Goal: Complete application form

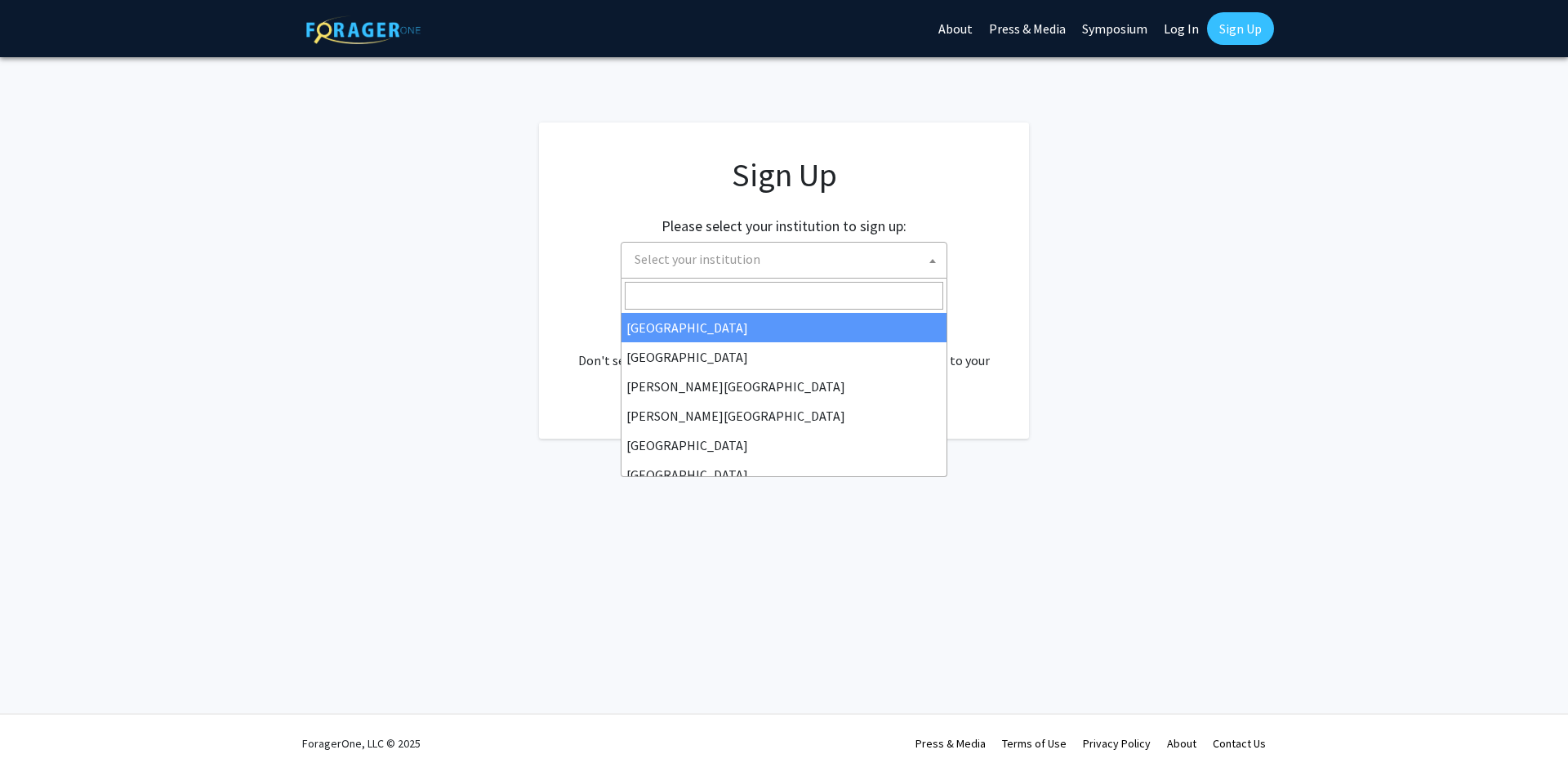
click at [915, 263] on span "Select your institution" at bounding box center [787, 259] width 318 height 34
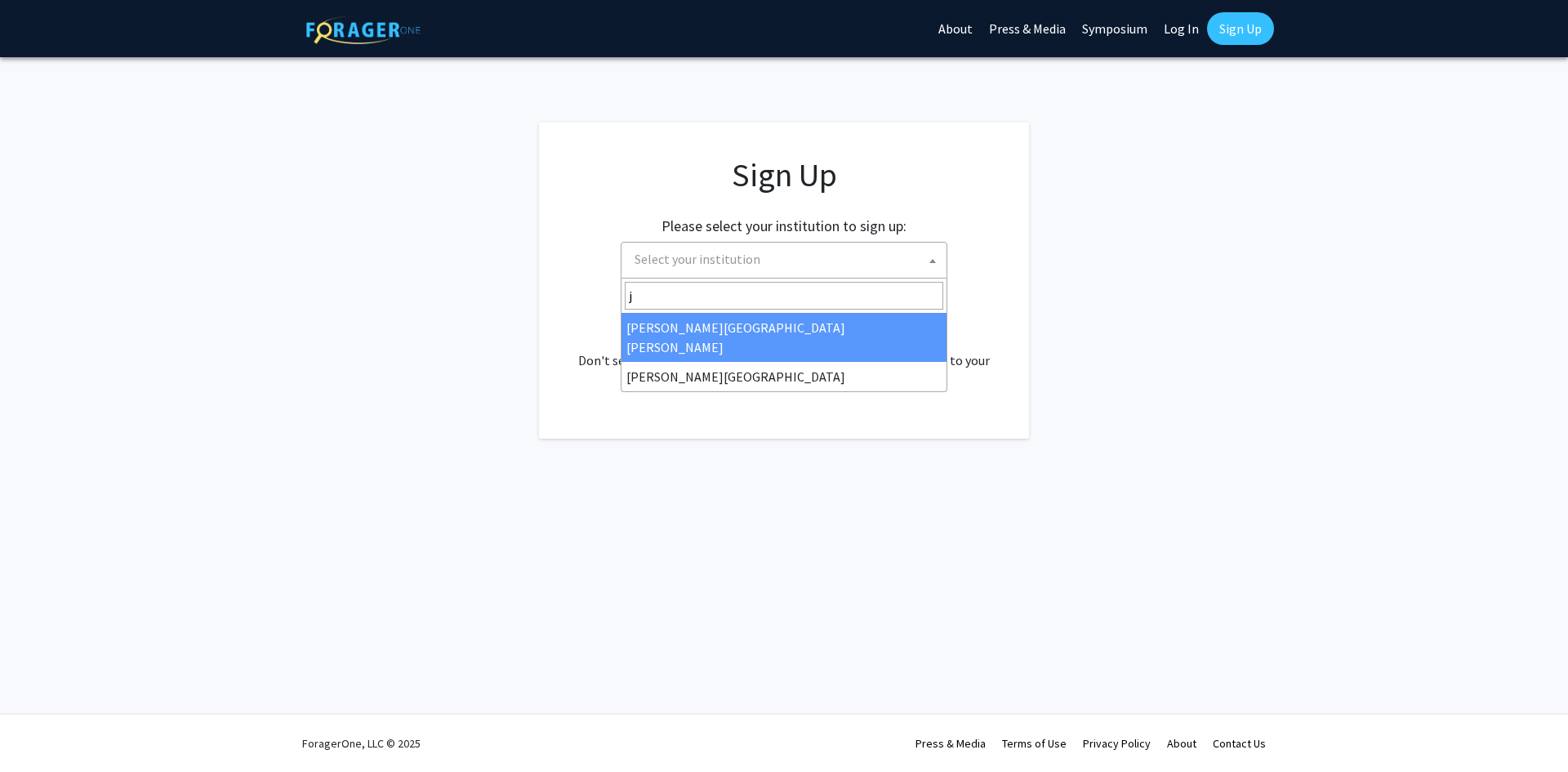
type input "j"
select select "1"
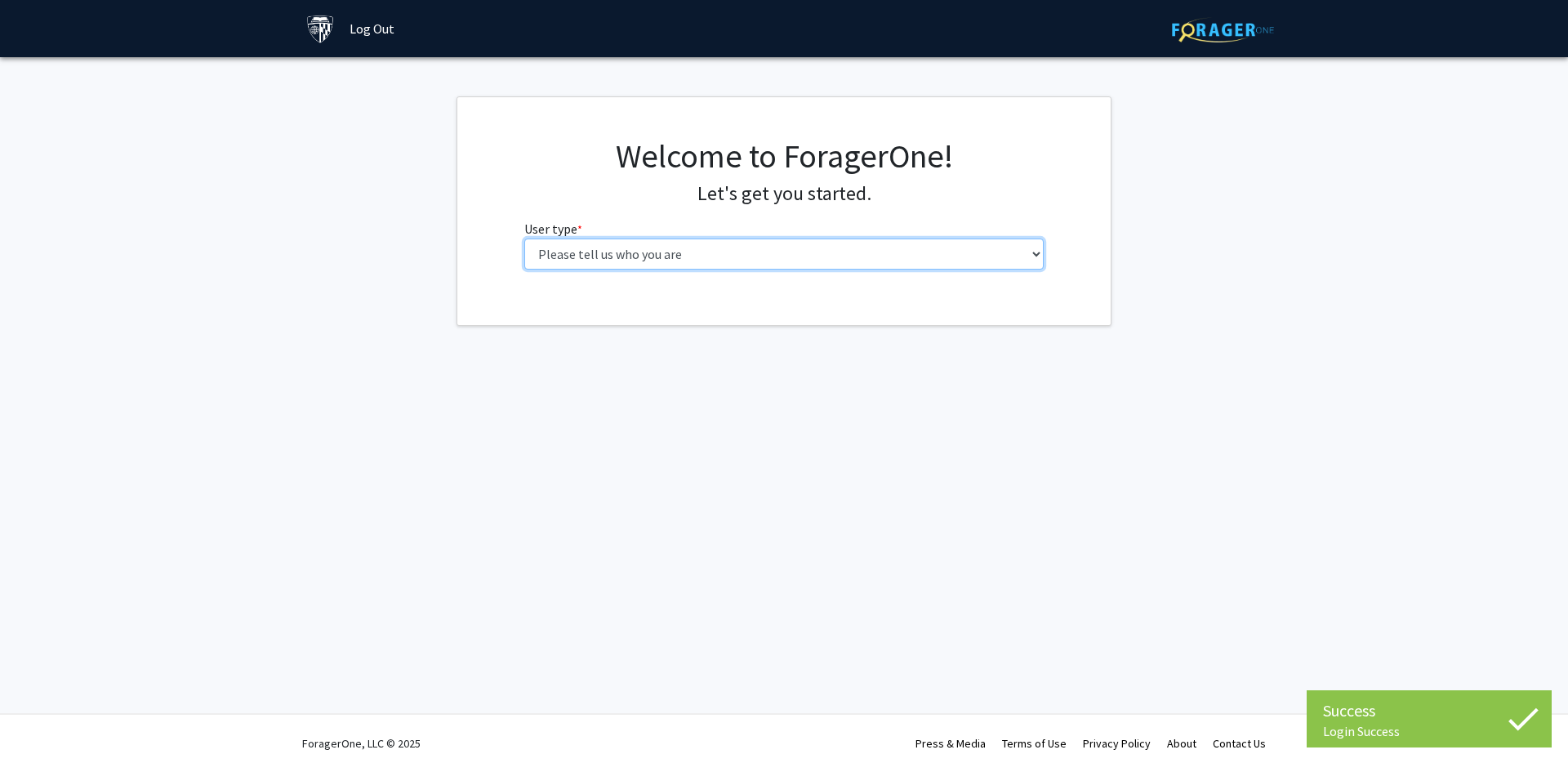
click at [956, 246] on select "Please tell us who you are Undergraduate Student Master's Student Doctoral Cand…" at bounding box center [784, 254] width 520 height 31
select select "2: masters"
click at [524, 239] on select "Please tell us who you are Undergraduate Student Master's Student Doctoral Cand…" at bounding box center [784, 254] width 520 height 31
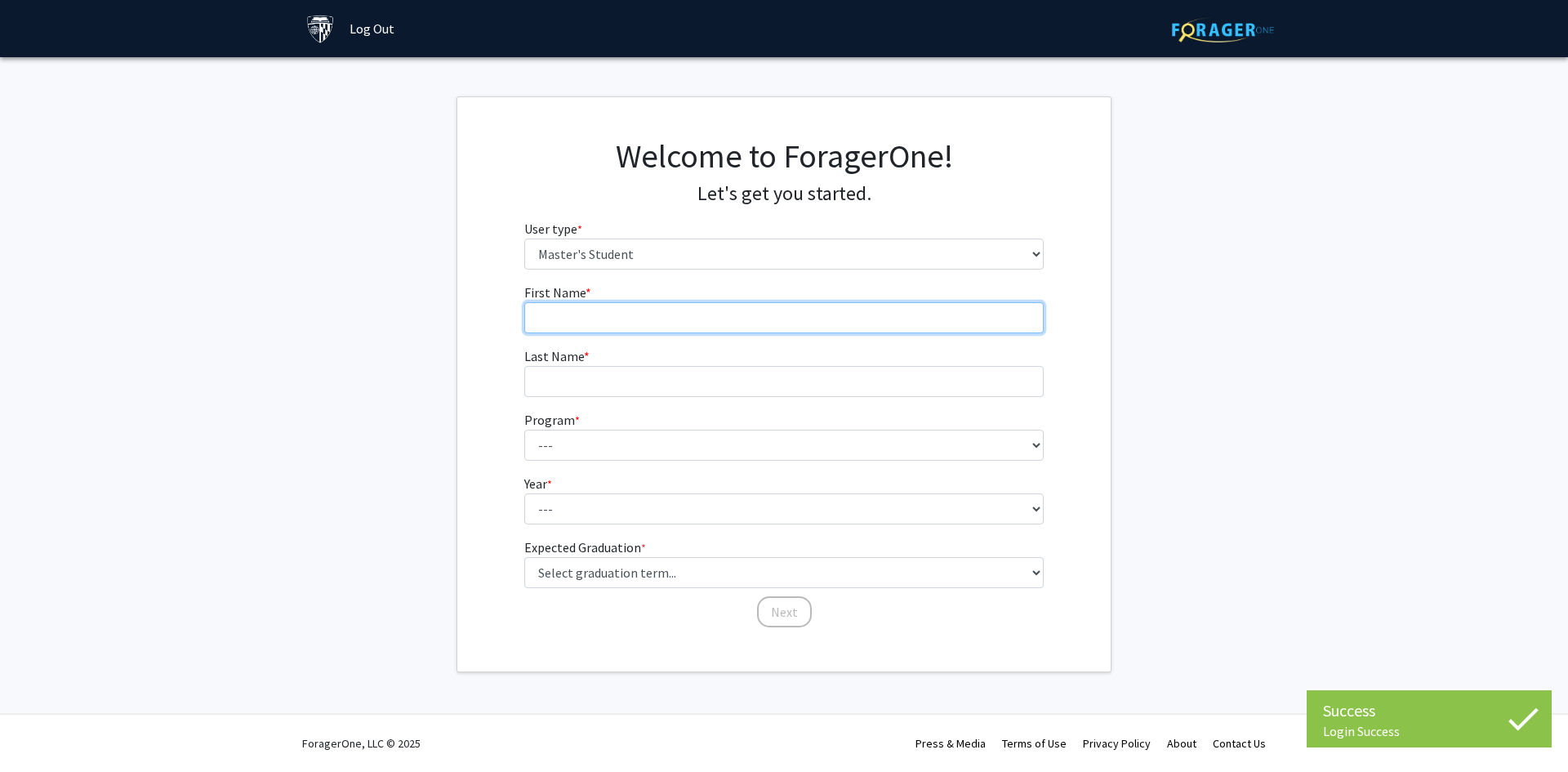
click at [830, 320] on input "First Name * required" at bounding box center [784, 317] width 520 height 31
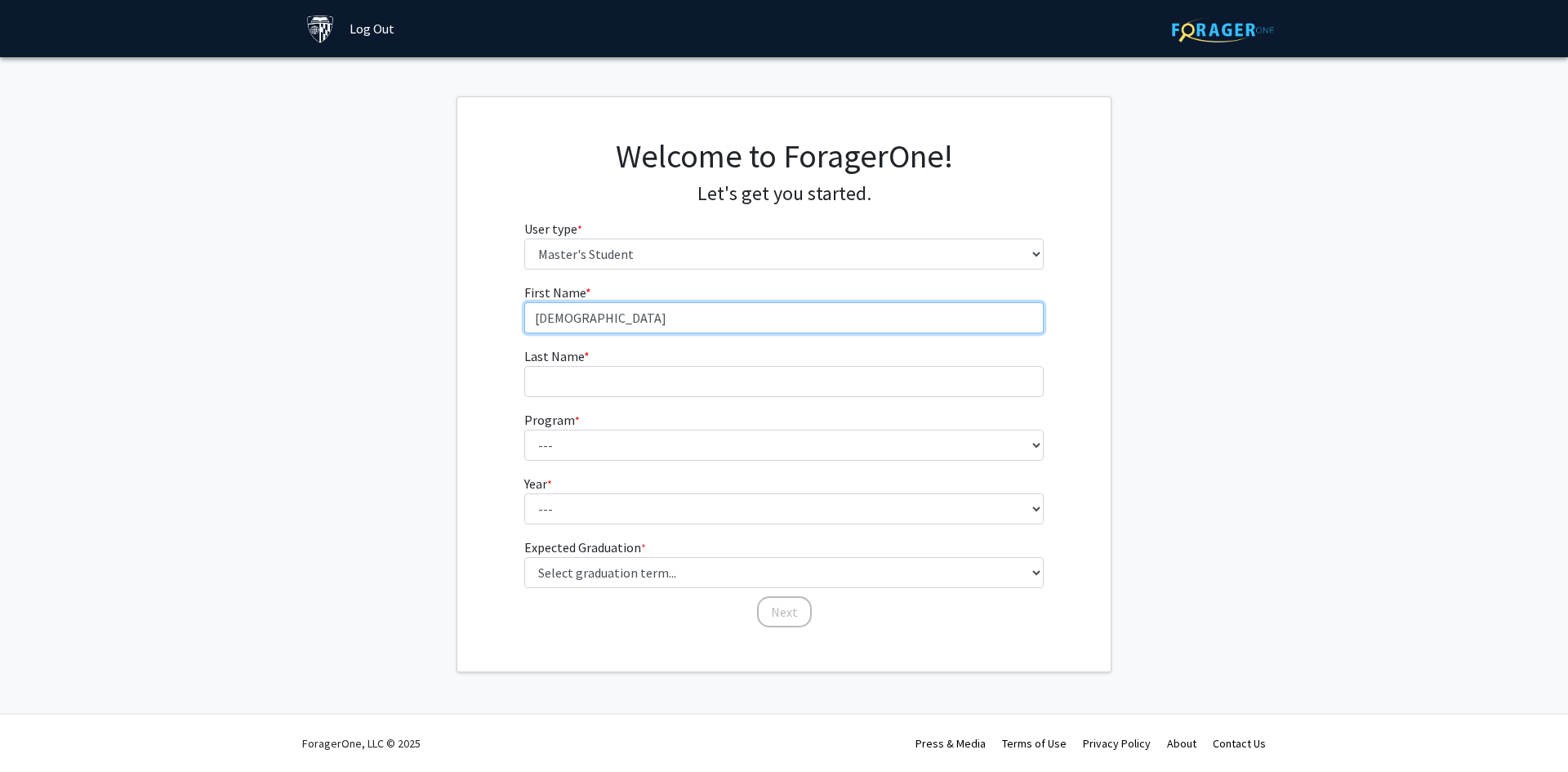
type input "[DEMOGRAPHIC_DATA]"
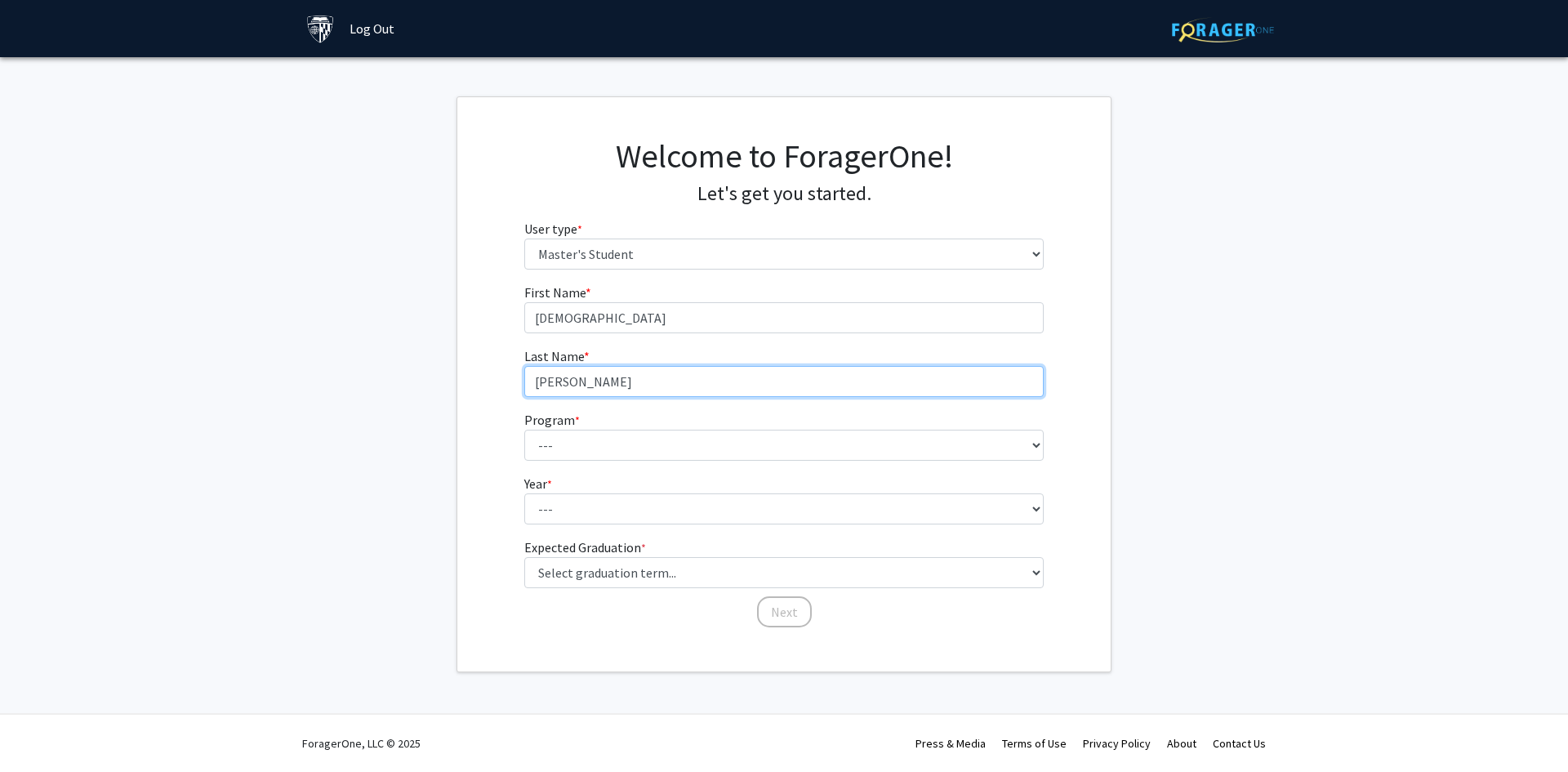
type input "[PERSON_NAME]"
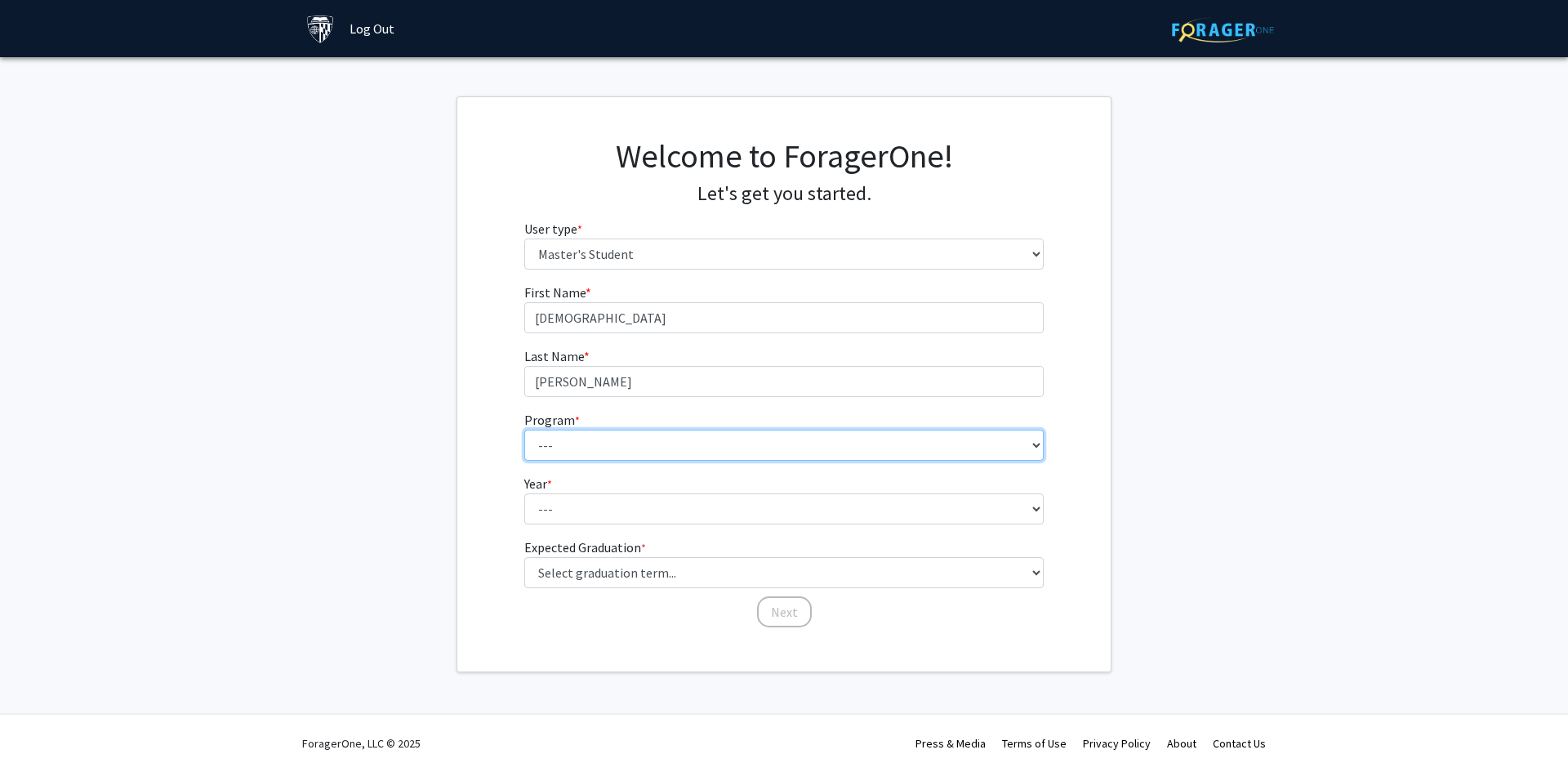
click at [838, 445] on select "--- Anatomy Education Applied and Computational Mathematics Applied Biomedical …" at bounding box center [784, 445] width 520 height 31
select select "26: 18"
click at [524, 430] on select "--- Anatomy Education Applied and Computational Mathematics Applied Biomedical …" at bounding box center [784, 445] width 520 height 31
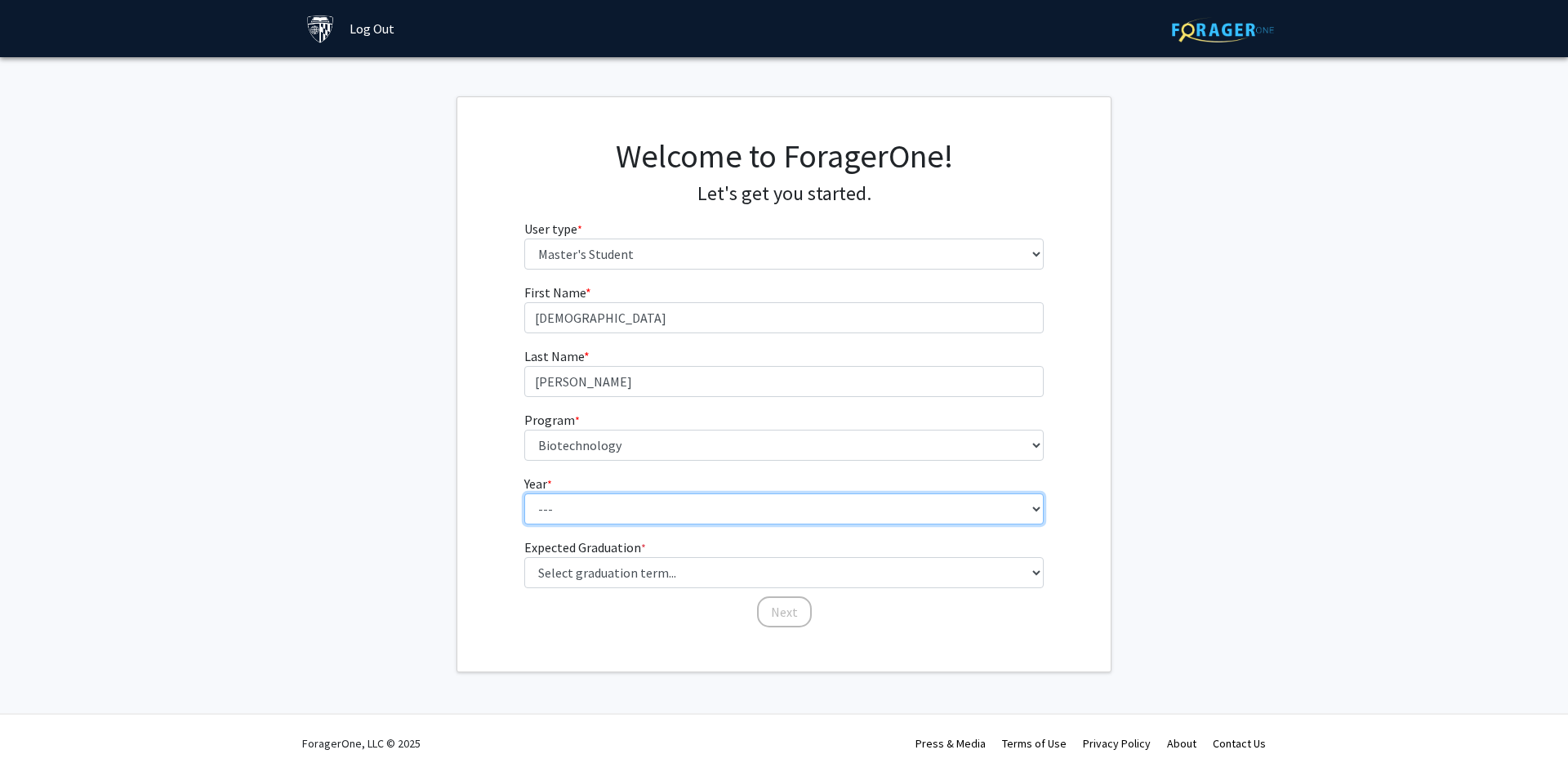
click at [678, 509] on select "--- First Year Second Year" at bounding box center [784, 509] width 520 height 31
select select "1: first_year"
click at [524, 493] on select "--- First Year Second Year" at bounding box center [784, 509] width 520 height 31
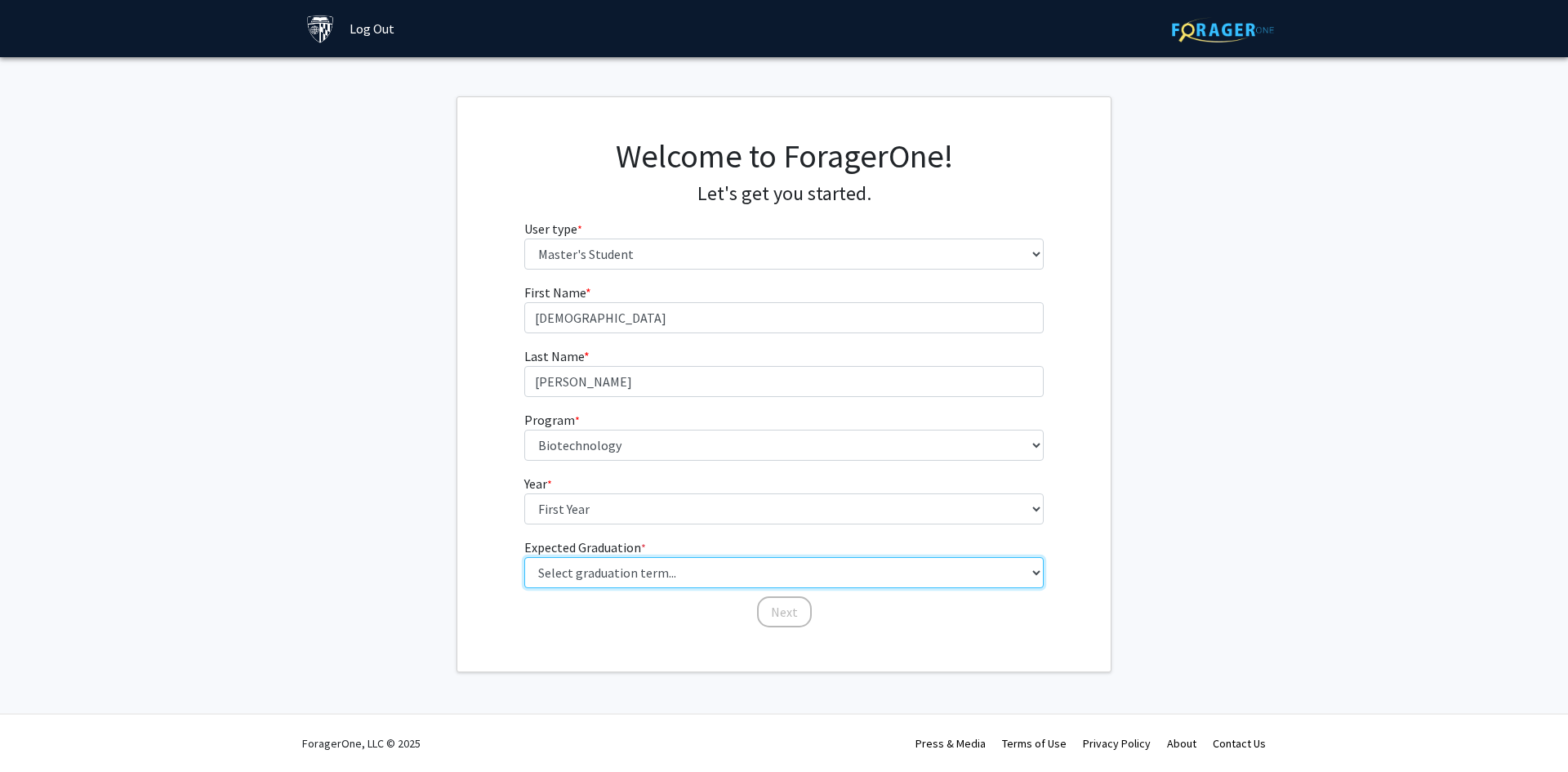
click at [680, 578] on select "Select graduation term... Spring 2025 Summer 2025 Fall 2025 Winter 2025 Spring …" at bounding box center [784, 573] width 520 height 31
select select "13: spring_2028"
click at [524, 557] on select "Select graduation term... Spring 2025 Summer 2025 Fall 2025 Winter 2025 Spring …" at bounding box center [784, 573] width 520 height 31
click at [785, 606] on button "Next" at bounding box center [784, 612] width 55 height 31
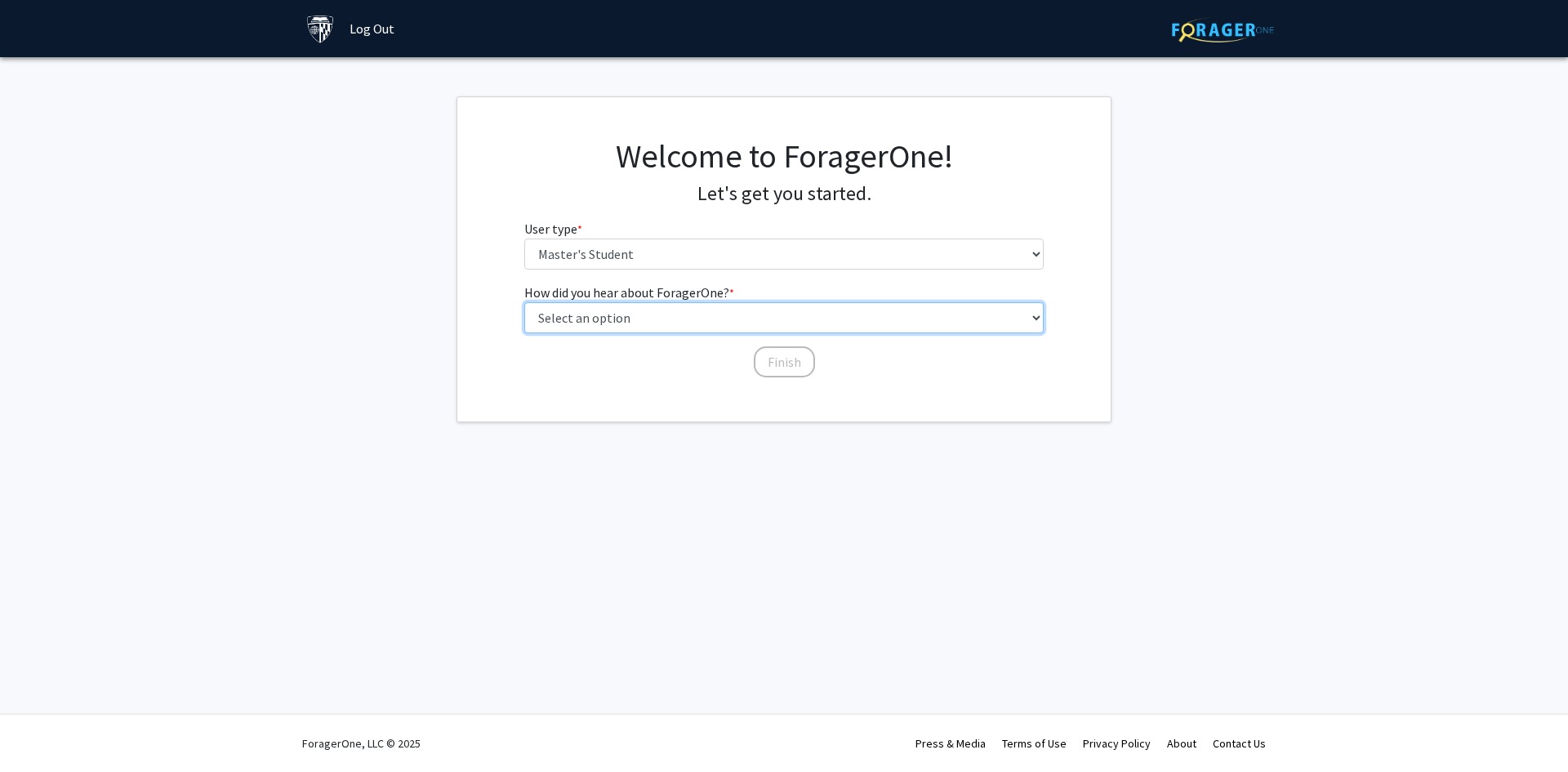
click at [715, 317] on select "Select an option Peer/student recommendation Faculty/staff recommendation Unive…" at bounding box center [784, 317] width 520 height 31
select select "3: university_website"
click at [524, 302] on select "Select an option Peer/student recommendation Faculty/staff recommendation Unive…" at bounding box center [784, 317] width 520 height 31
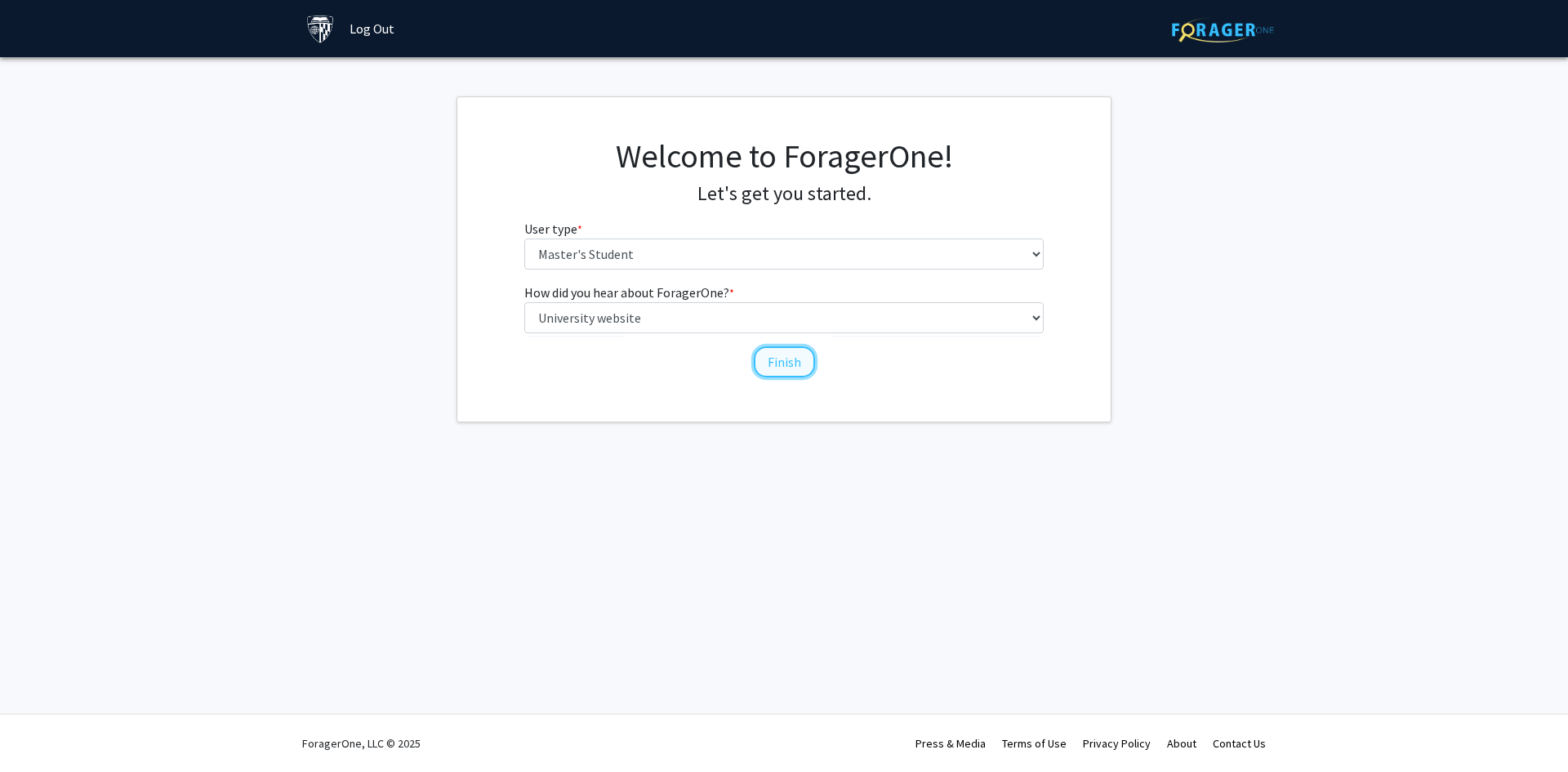
click at [791, 366] on button "Finish" at bounding box center [784, 362] width 62 height 31
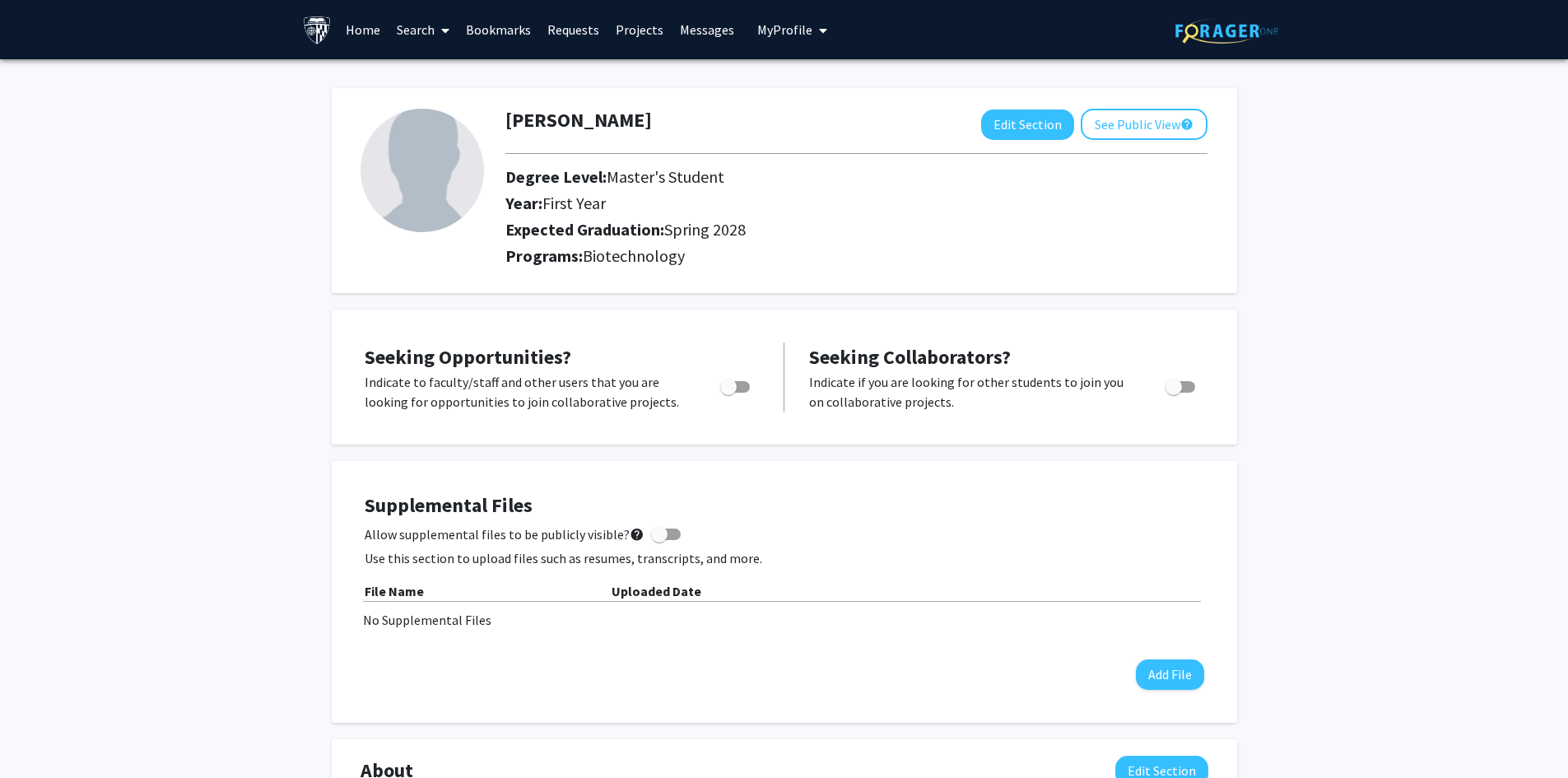
click at [370, 32] on link "Home" at bounding box center [363, 30] width 51 height 58
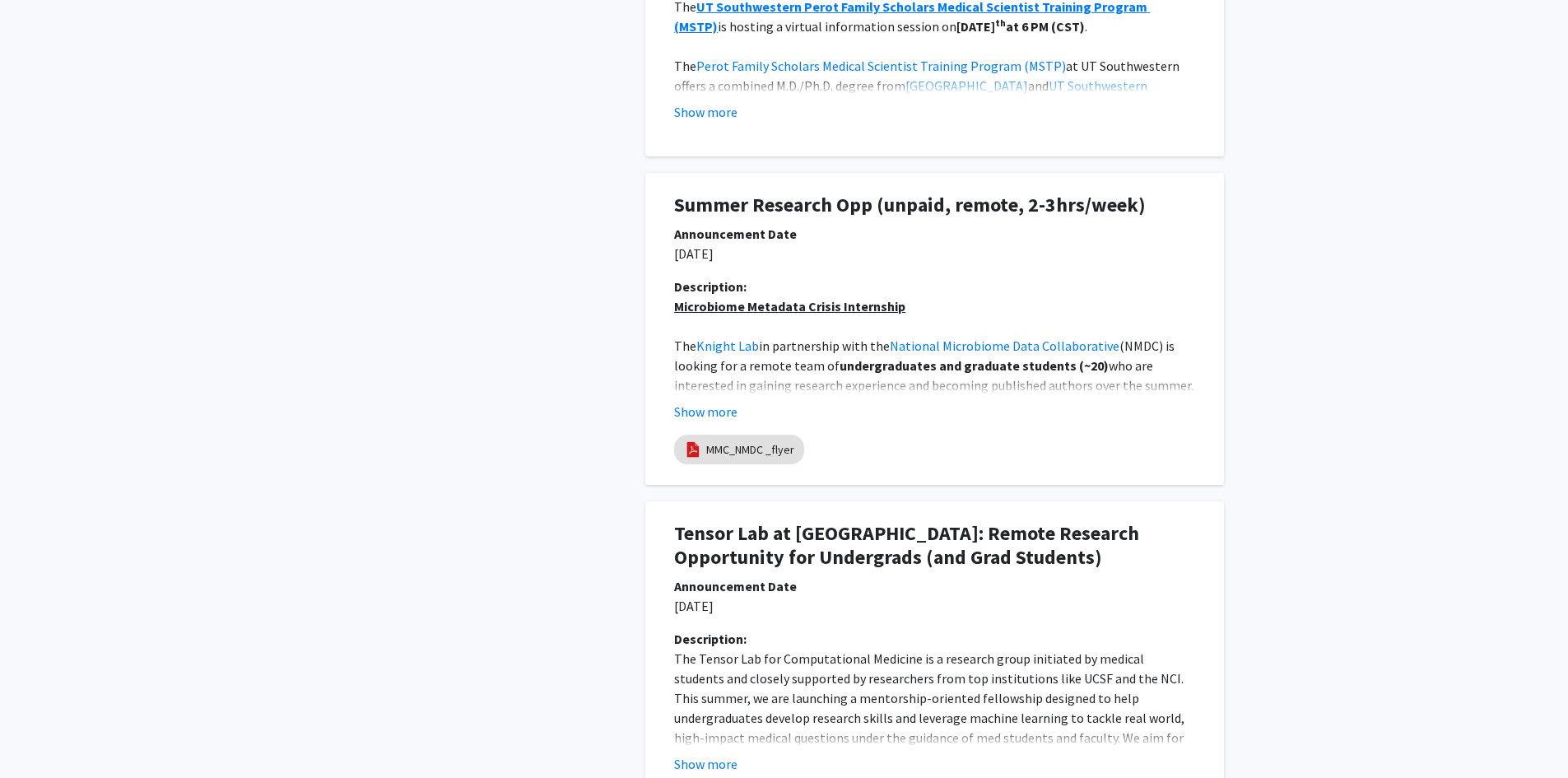
scroll to position [1152, 0]
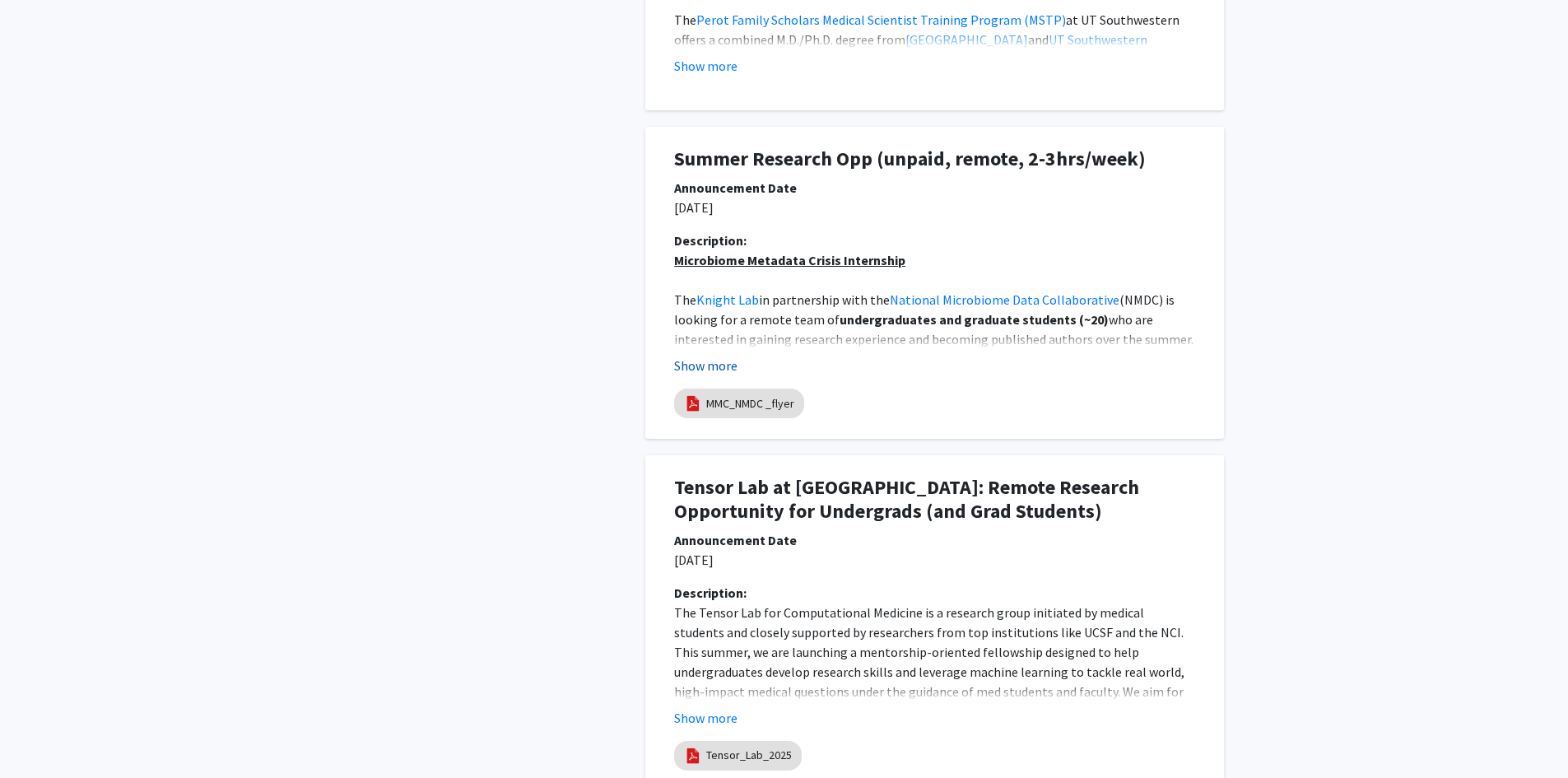
click at [701, 365] on button "Show more" at bounding box center [705, 365] width 64 height 20
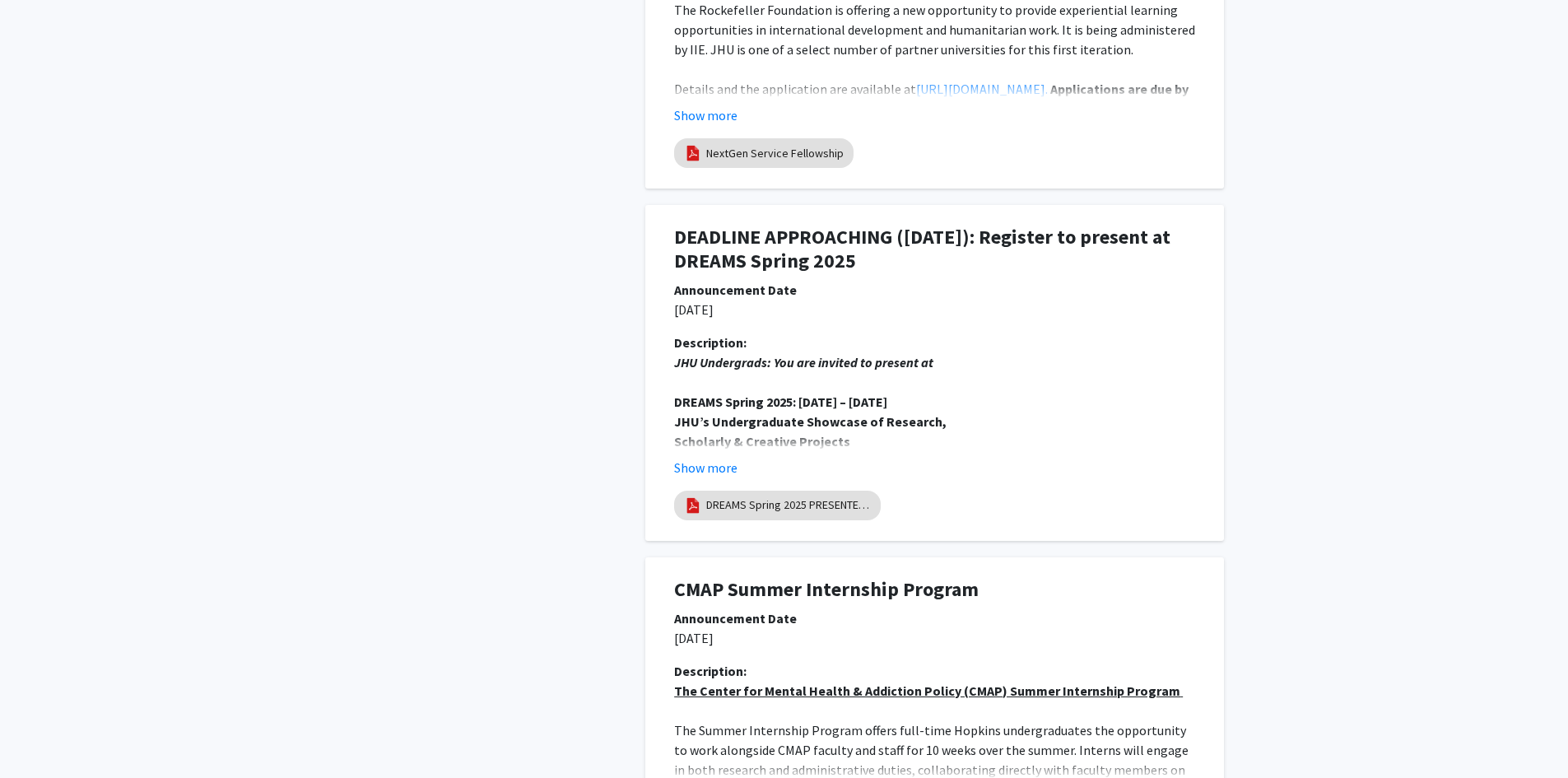
scroll to position [3620, 0]
